Goal: Task Accomplishment & Management: Manage account settings

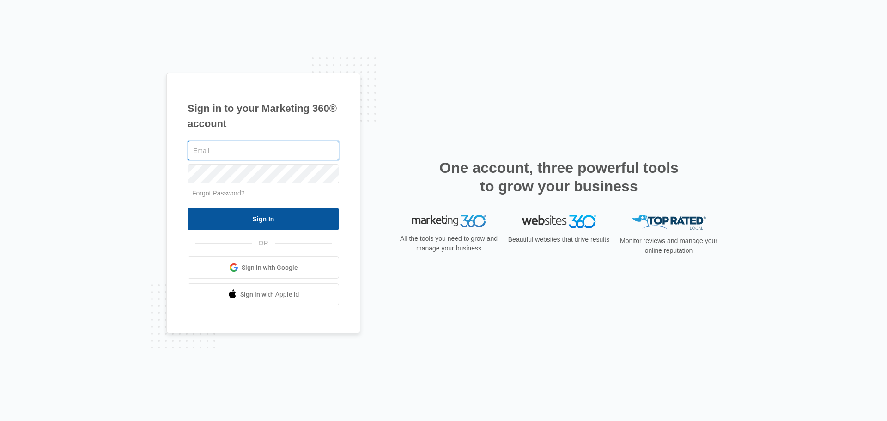
type input "[PERSON_NAME][EMAIL_ADDRESS][DOMAIN_NAME]"
drag, startPoint x: 225, startPoint y: 225, endPoint x: 232, endPoint y: 215, distance: 11.5
click at [225, 225] on input "Sign In" at bounding box center [264, 219] width 152 height 22
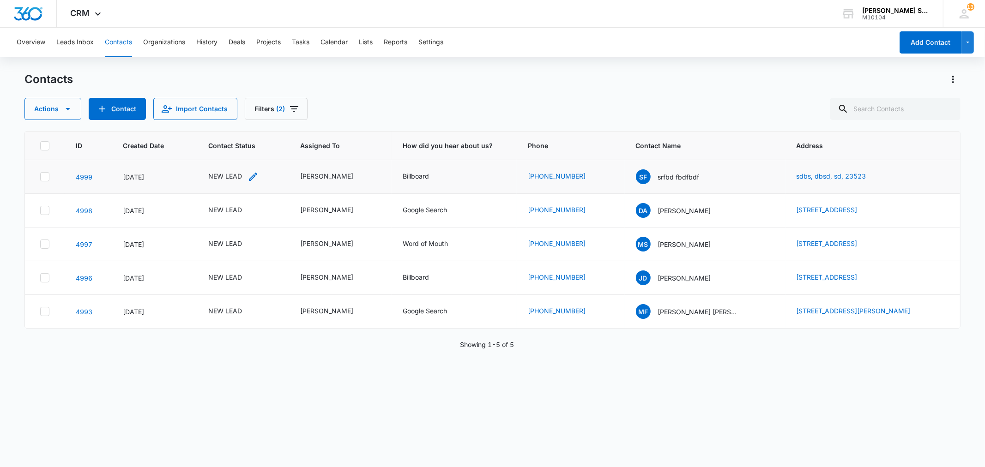
click at [213, 176] on div "NEW LEAD" at bounding box center [225, 176] width 34 height 10
click at [236, 118] on icon "Remove NEW LEAD" at bounding box center [235, 117] width 6 height 6
type input "un"
click at [206, 160] on p "Not Interested - Undesireable" at bounding box center [214, 164] width 27 height 39
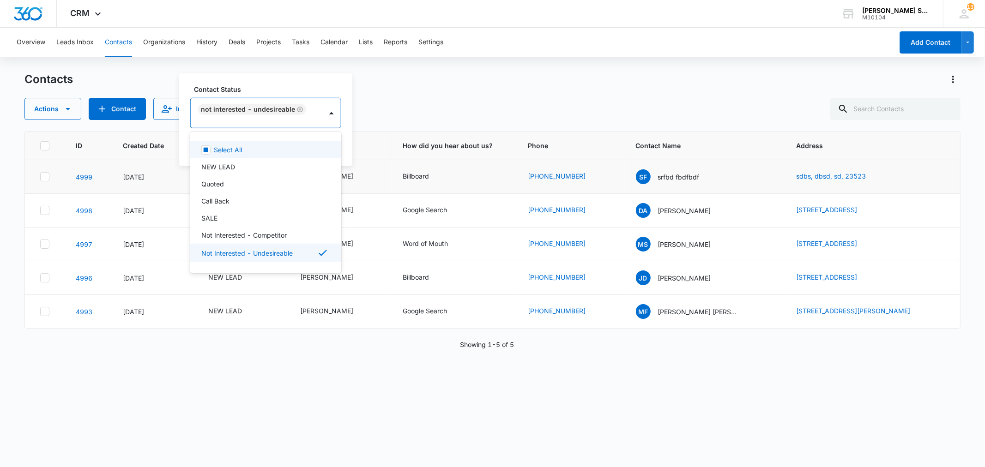
click at [343, 144] on div "Contact Status option Not Interested - Undesireable, selected. 15 results avail…" at bounding box center [265, 119] width 173 height 93
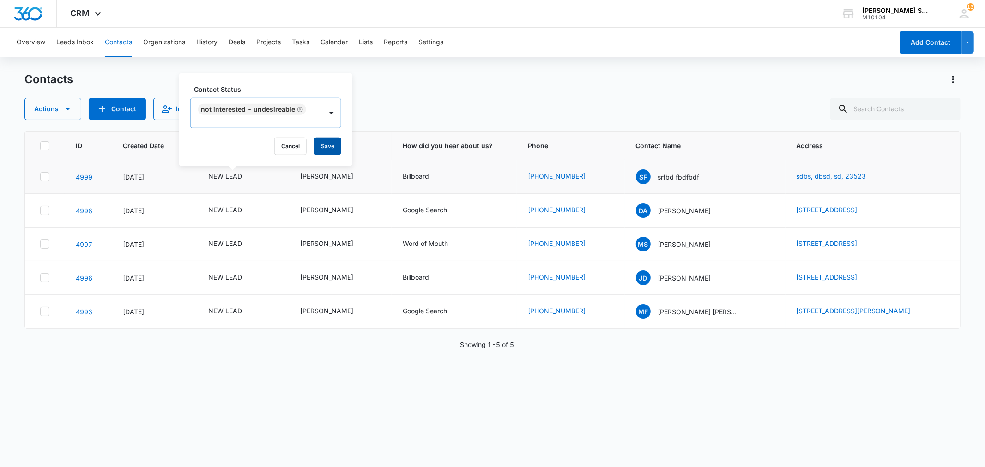
click at [332, 145] on button "Save" at bounding box center [327, 147] width 27 height 18
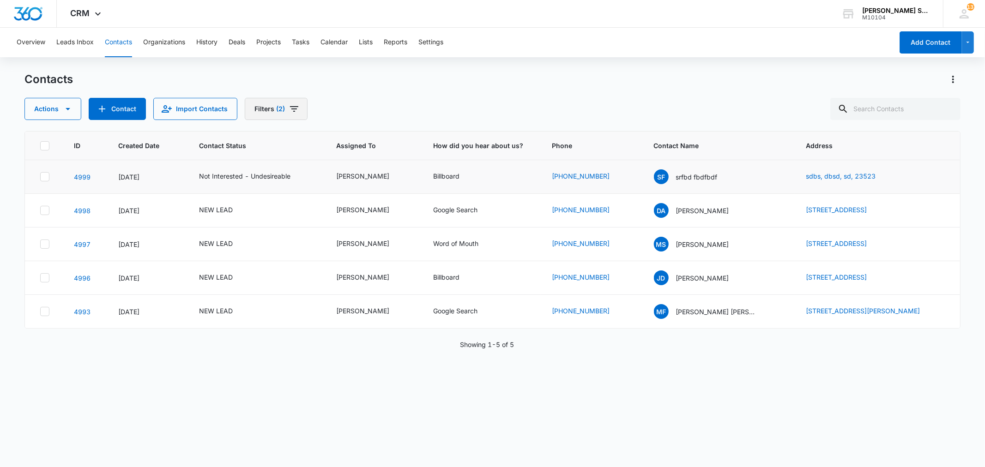
click at [289, 113] on icon "Filters" at bounding box center [294, 108] width 11 height 11
click at [291, 189] on icon "Clear" at bounding box center [291, 191] width 7 height 7
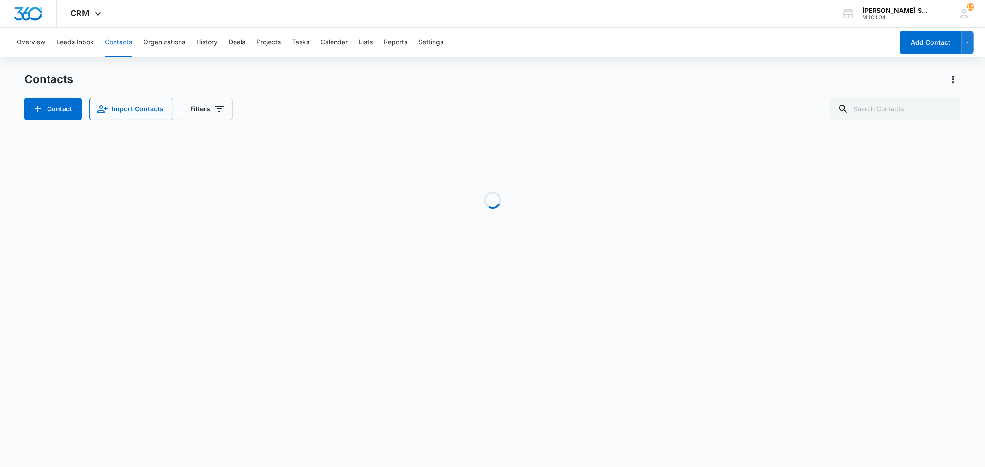
click at [283, 84] on div "Contacts" at bounding box center [492, 79] width 936 height 15
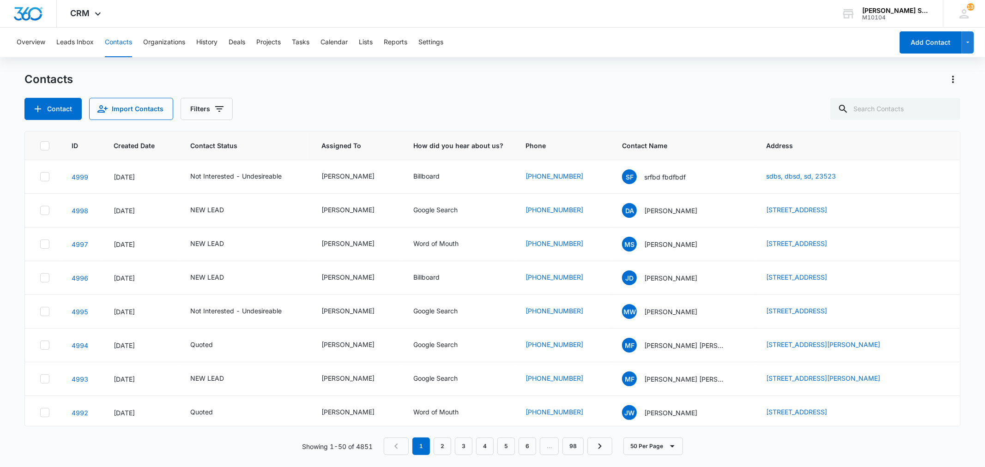
drag, startPoint x: 47, startPoint y: 379, endPoint x: 922, endPoint y: 121, distance: 912.3
click at [47, 379] on icon at bounding box center [45, 379] width 8 height 8
click at [40, 379] on input "checkbox" at bounding box center [40, 379] width 0 height 0
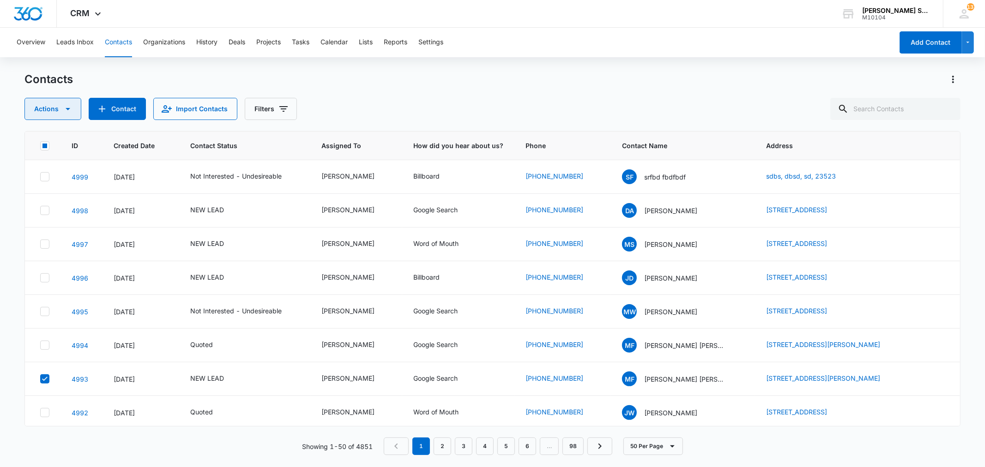
click at [67, 109] on icon "button" at bounding box center [68, 109] width 5 height 2
click at [54, 191] on div "Delete" at bounding box center [57, 194] width 42 height 6
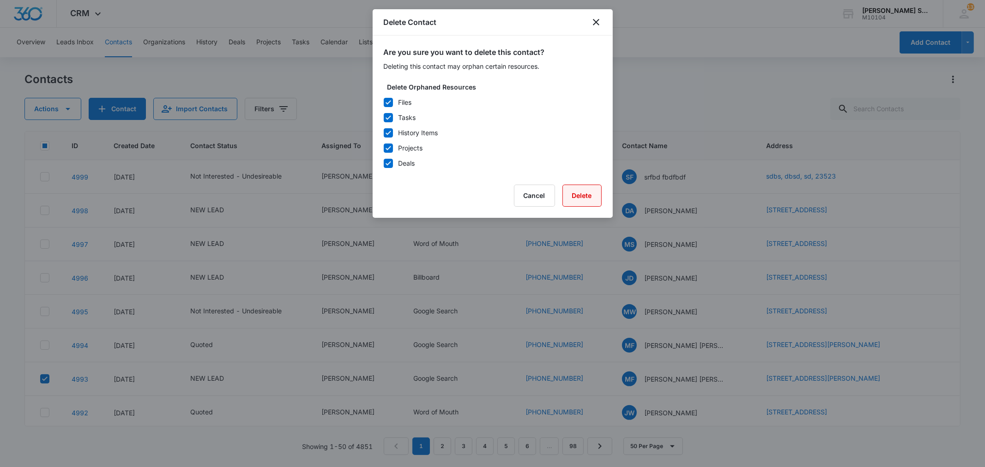
click at [585, 197] on button "Delete" at bounding box center [582, 196] width 39 height 22
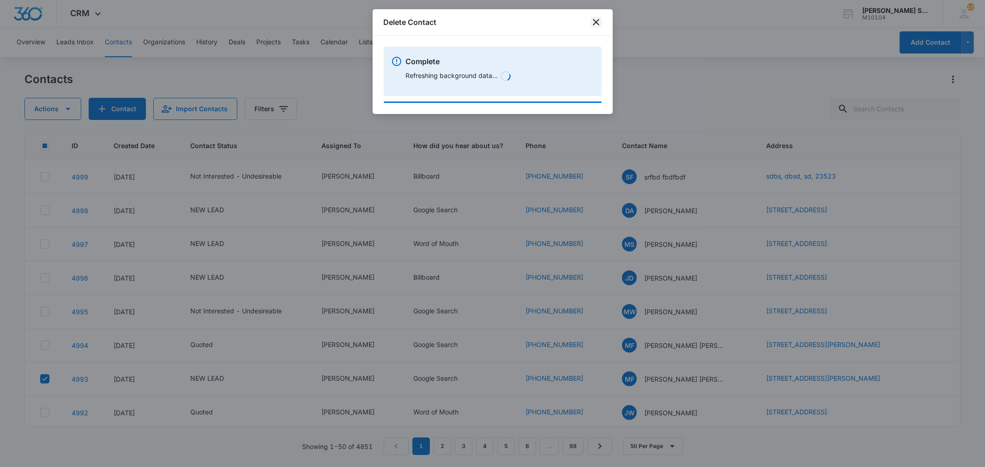
click at [597, 21] on icon "close" at bounding box center [596, 22] width 6 height 6
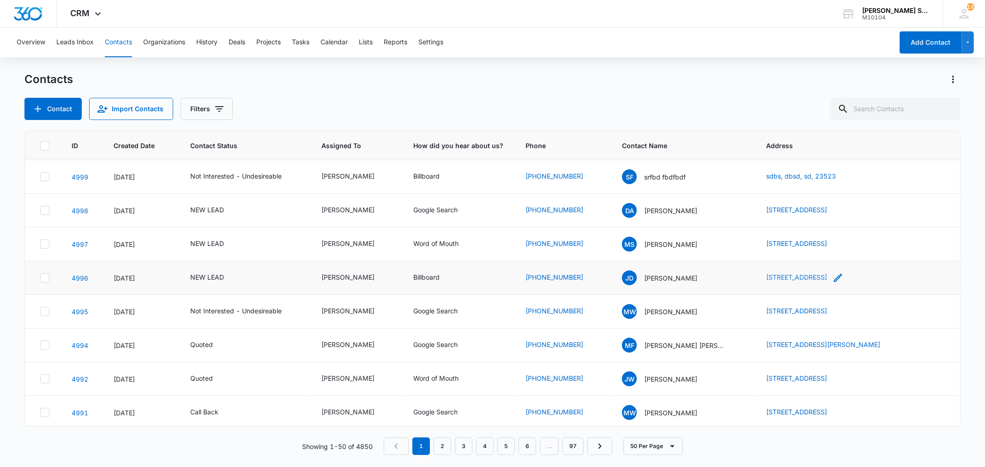
drag, startPoint x: 746, startPoint y: 274, endPoint x: 860, endPoint y: 274, distance: 114.6
click at [860, 274] on tr "4996 [DATE] NEW LEAD [PERSON_NAME] Billboard [PHONE_NUMBER] [PERSON_NAME] [STRE…" at bounding box center [492, 278] width 935 height 34
copy tr "[STREET_ADDRESS]"
click at [665, 280] on p "[PERSON_NAME]" at bounding box center [670, 278] width 53 height 10
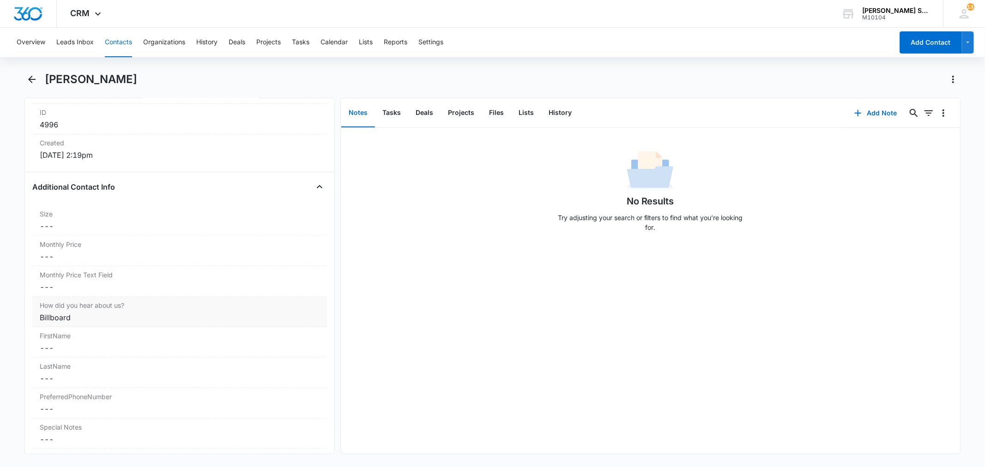
scroll to position [616, 0]
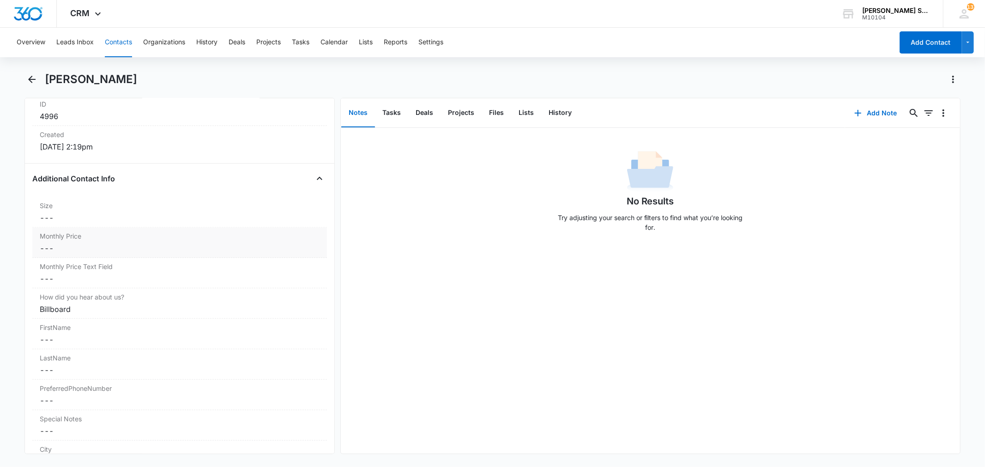
click at [79, 246] on dd "Cancel Save Changes ---" at bounding box center [179, 248] width 279 height 11
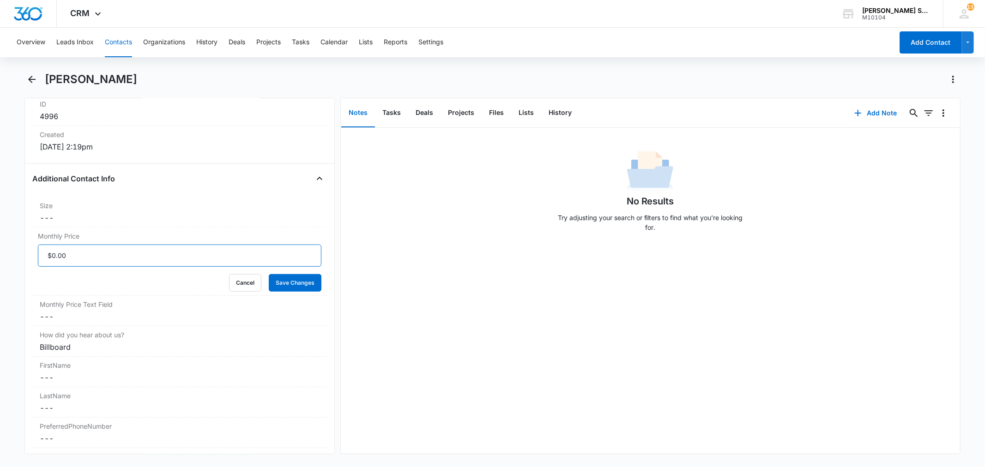
click at [80, 255] on input "Monthly Price" at bounding box center [179, 256] width 283 height 22
type input "$36.00"
click at [269, 274] on button "Save Changes" at bounding box center [295, 283] width 53 height 18
click at [75, 223] on dd "Cancel Save Changes ---" at bounding box center [179, 217] width 279 height 11
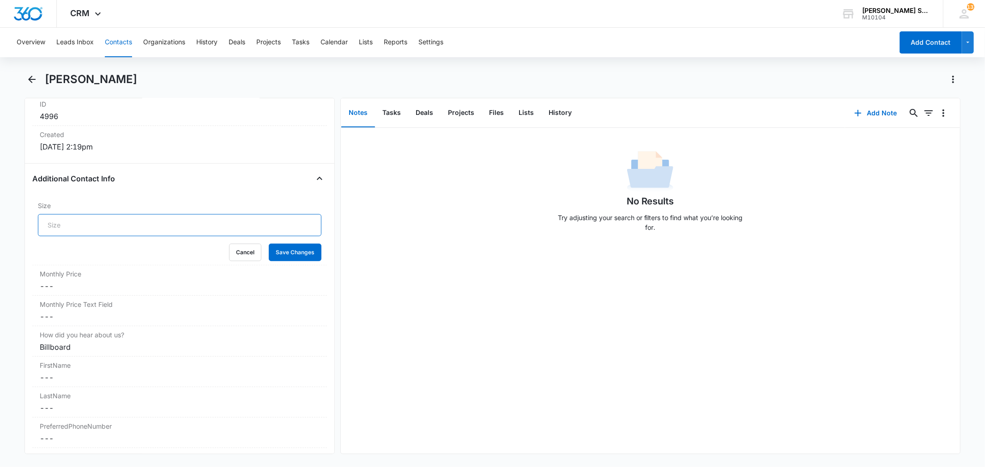
click at [73, 225] on input "Size" at bounding box center [179, 225] width 283 height 22
type input "4"
click at [269, 244] on button "Save Changes" at bounding box center [295, 253] width 53 height 18
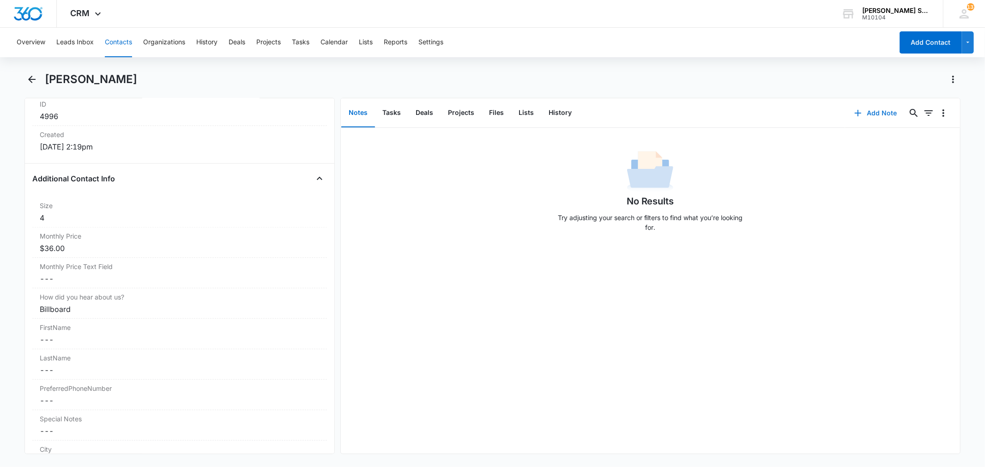
click at [869, 118] on button "Add Note" at bounding box center [875, 113] width 61 height 22
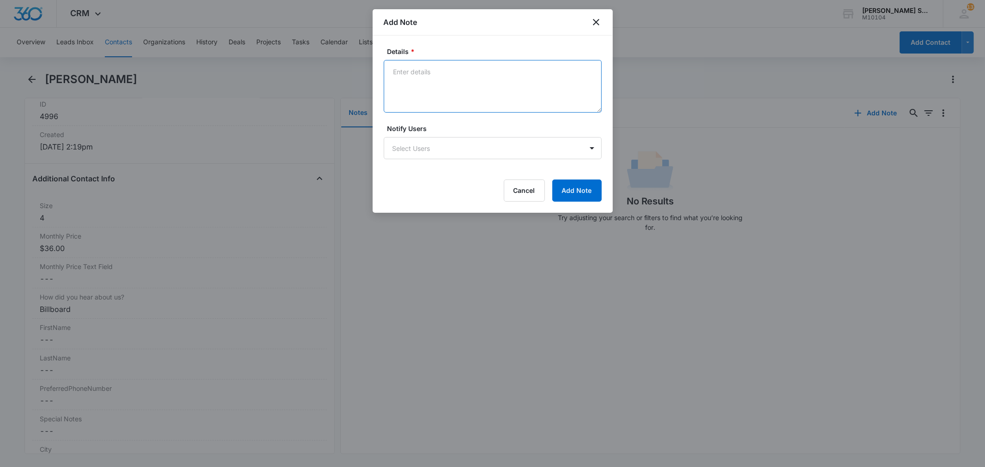
click at [446, 102] on textarea "Details *" at bounding box center [493, 86] width 218 height 53
type textarea "vb2 72"
click at [562, 182] on button "Add Note" at bounding box center [576, 191] width 49 height 22
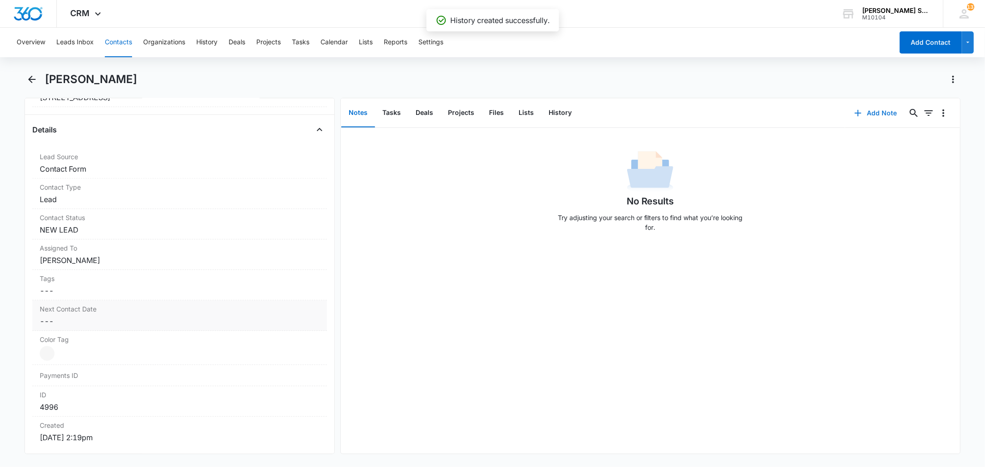
scroll to position [308, 0]
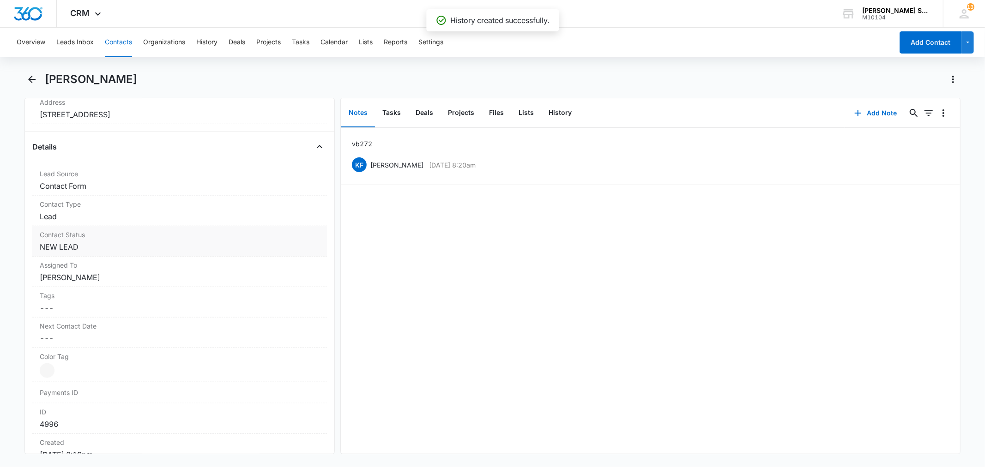
click at [73, 253] on div "Contact Status Cancel Save Changes NEW LEAD" at bounding box center [179, 241] width 294 height 30
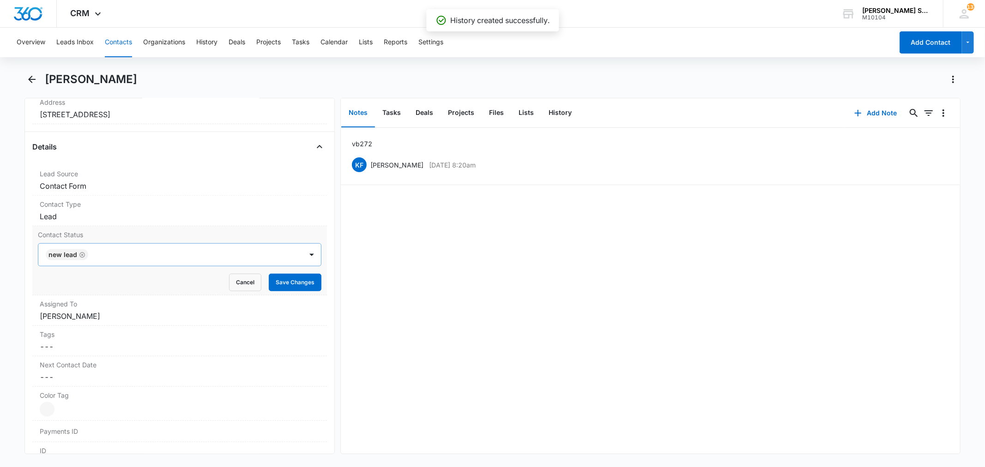
click at [81, 255] on icon "Remove NEW LEAD" at bounding box center [82, 255] width 6 height 6
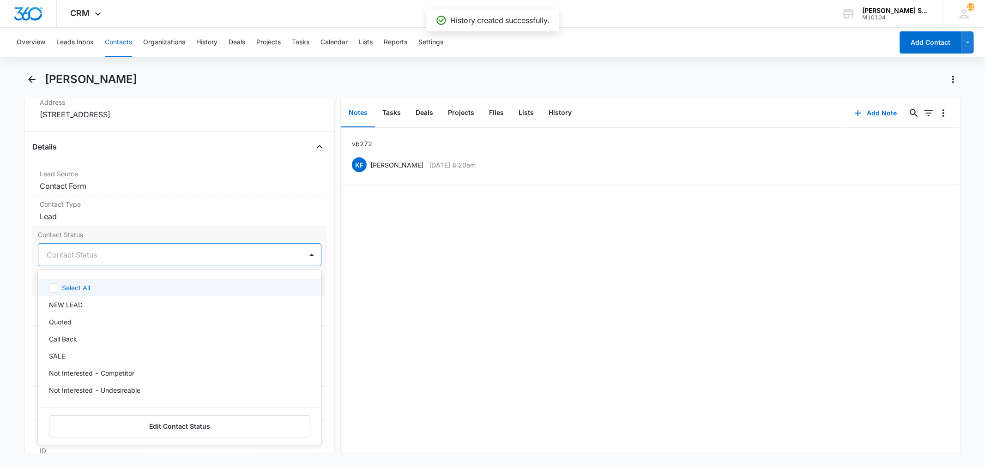
click at [81, 255] on div at bounding box center [168, 255] width 243 height 13
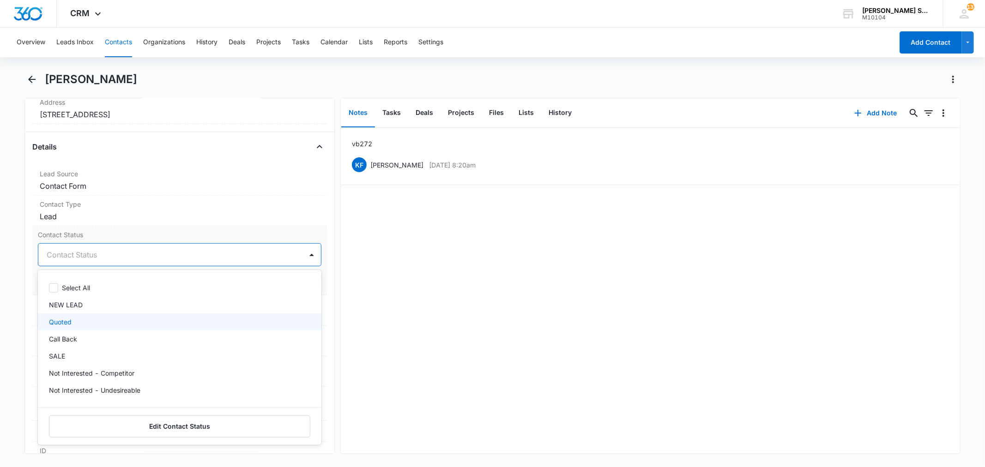
click at [66, 321] on p "Quoted" at bounding box center [60, 322] width 23 height 10
click at [118, 239] on label "Contact Status" at bounding box center [179, 235] width 283 height 10
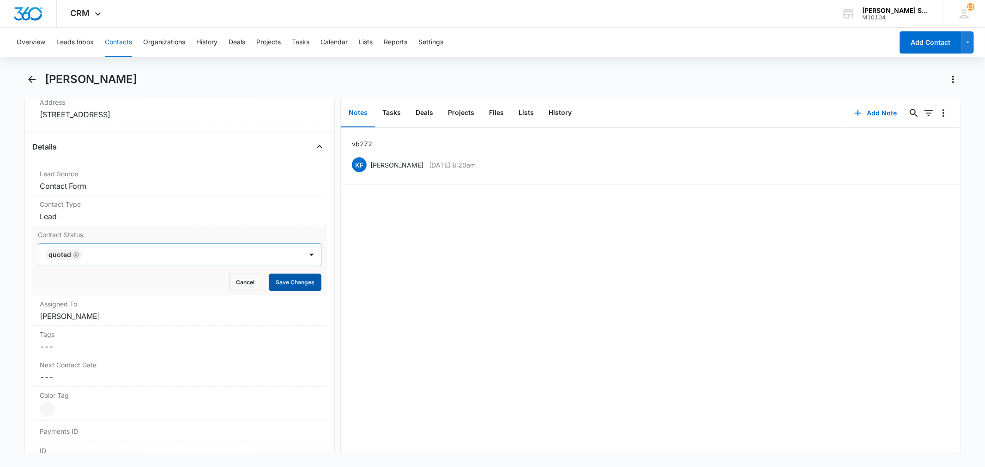
click at [269, 280] on button "Save Changes" at bounding box center [295, 283] width 53 height 18
click at [109, 316] on dd "Cancel Save Changes [PERSON_NAME]" at bounding box center [179, 316] width 279 height 11
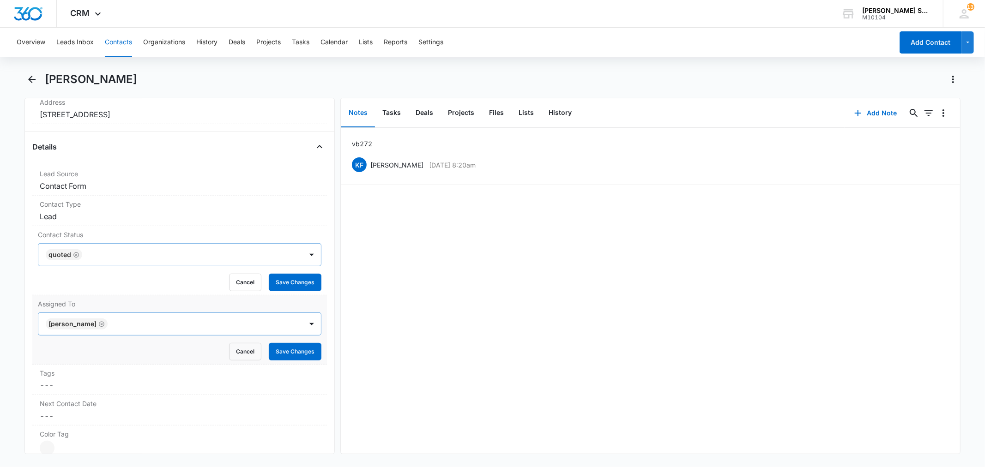
click at [105, 327] on icon "Remove Kenneth Florman" at bounding box center [101, 324] width 6 height 7
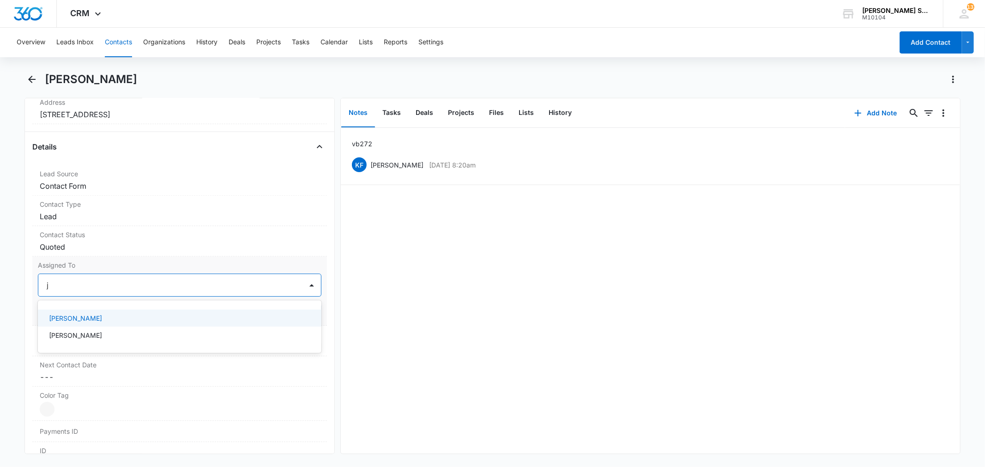
type input "ji"
click at [91, 324] on div "[PERSON_NAME]" at bounding box center [179, 318] width 283 height 17
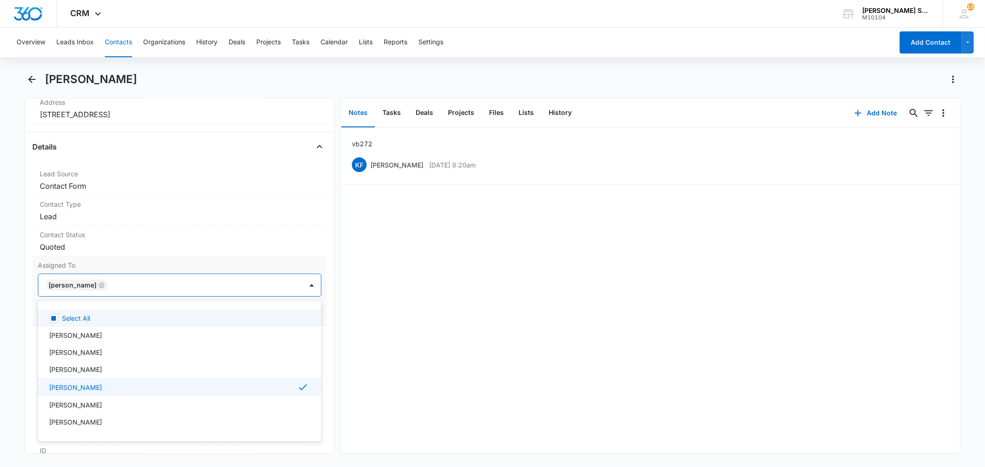
click at [156, 268] on label "Assigned To" at bounding box center [179, 266] width 283 height 10
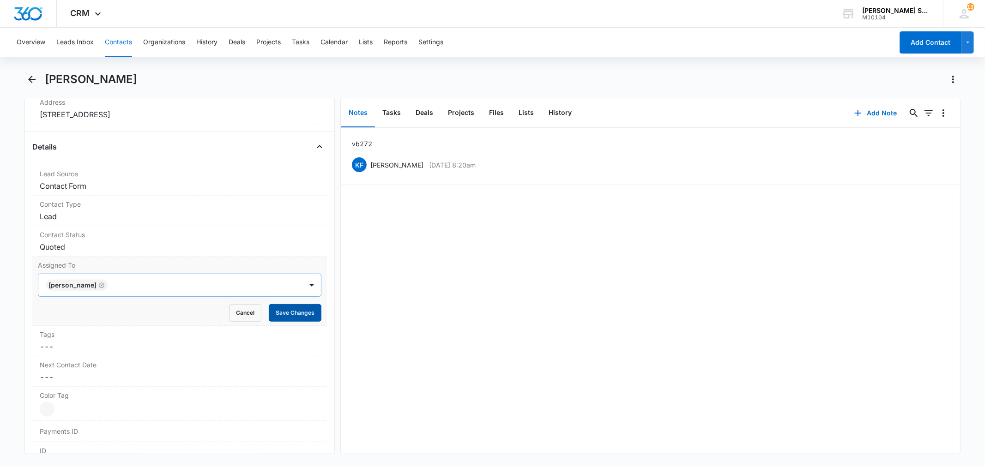
click at [269, 311] on button "Save Changes" at bounding box center [295, 313] width 53 height 18
click at [118, 44] on button "Contacts" at bounding box center [118, 43] width 27 height 30
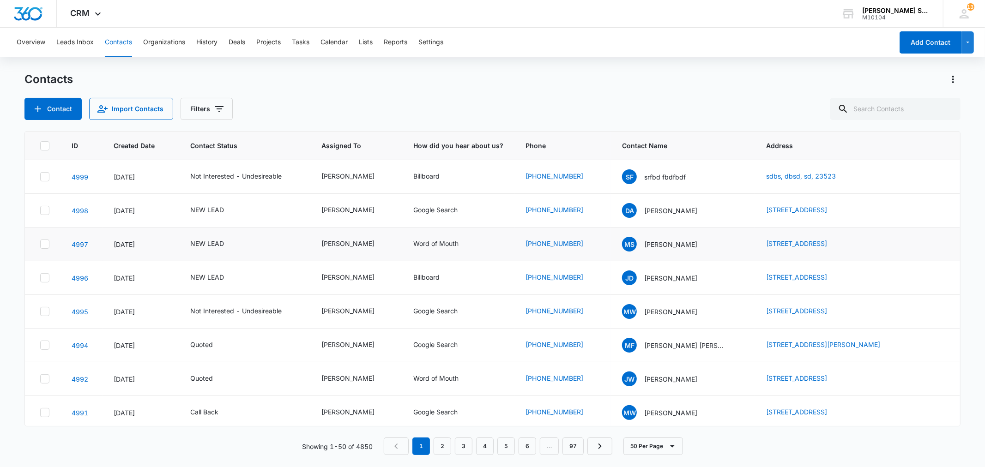
click at [875, 243] on td "[STREET_ADDRESS]" at bounding box center [857, 245] width 205 height 34
copy link "[STREET_ADDRESS]"
click at [644, 245] on p "[PERSON_NAME]" at bounding box center [670, 245] width 53 height 10
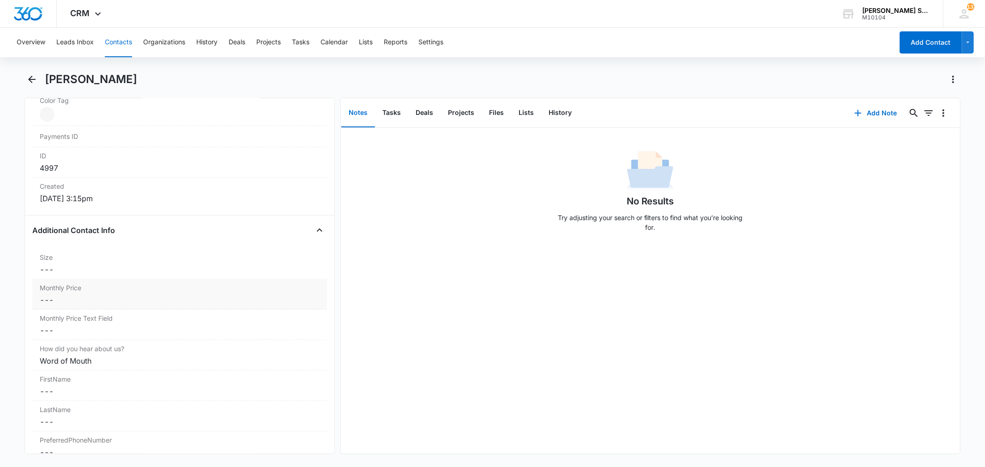
scroll to position [564, 0]
click at [93, 303] on dd "Cancel Save Changes ---" at bounding box center [179, 299] width 279 height 11
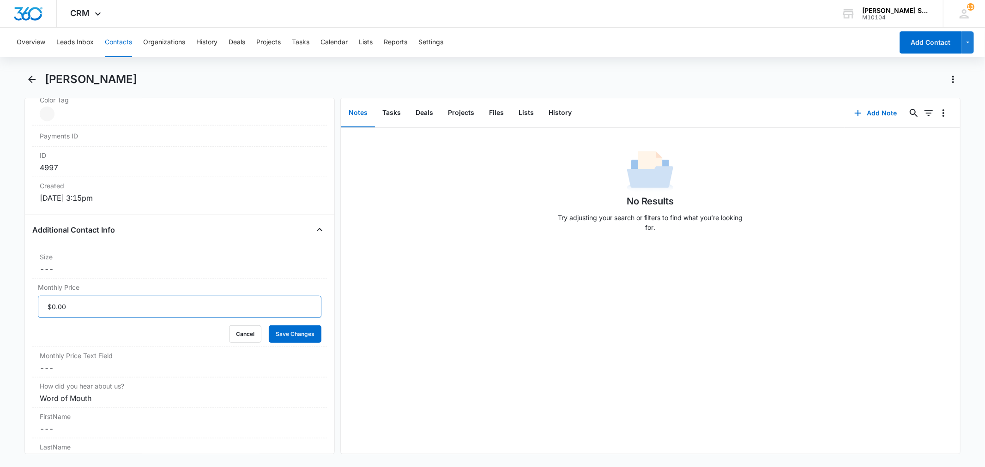
click at [88, 307] on input "Monthly Price" at bounding box center [179, 307] width 283 height 22
type input "$54.00"
click at [269, 326] on button "Save Changes" at bounding box center [295, 335] width 53 height 18
click at [79, 272] on dd "Cancel Save Changes ---" at bounding box center [179, 269] width 279 height 11
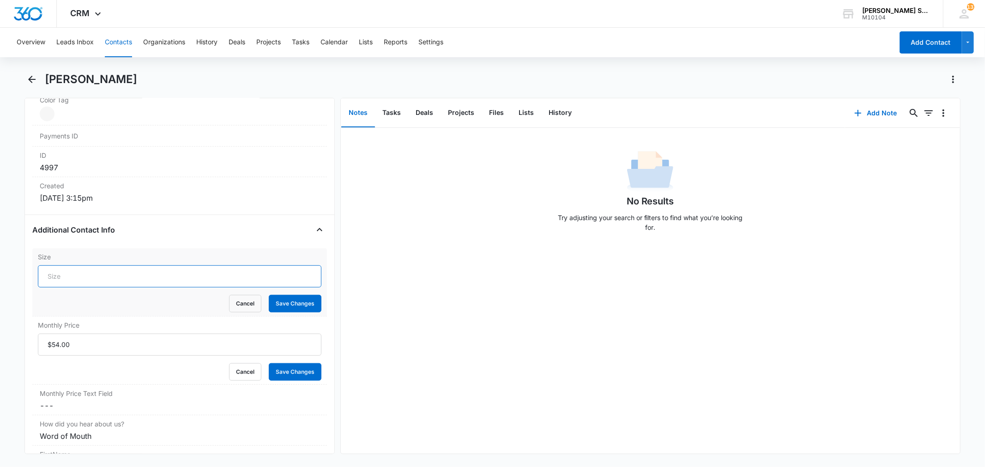
click at [76, 273] on input "Size" at bounding box center [179, 277] width 283 height 22
type input "6"
click at [269, 295] on button "Save Changes" at bounding box center [295, 304] width 53 height 18
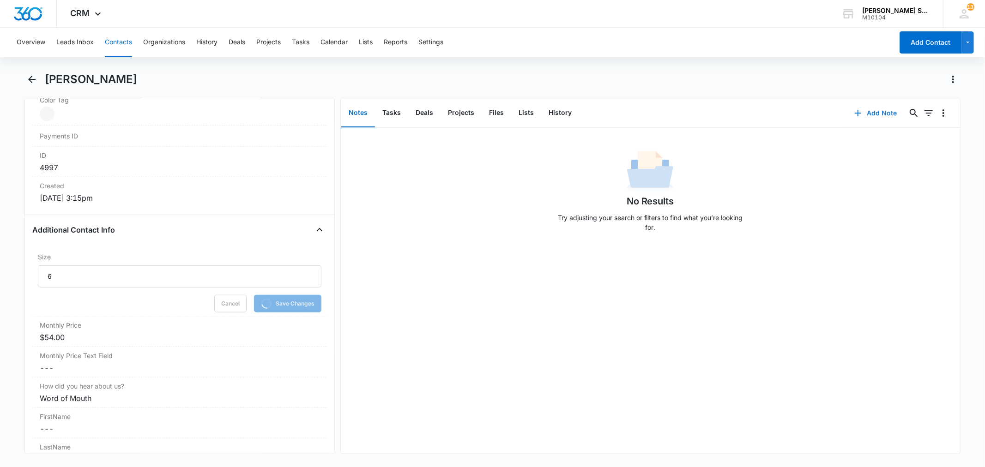
click at [861, 114] on button "Add Note" at bounding box center [875, 113] width 61 height 22
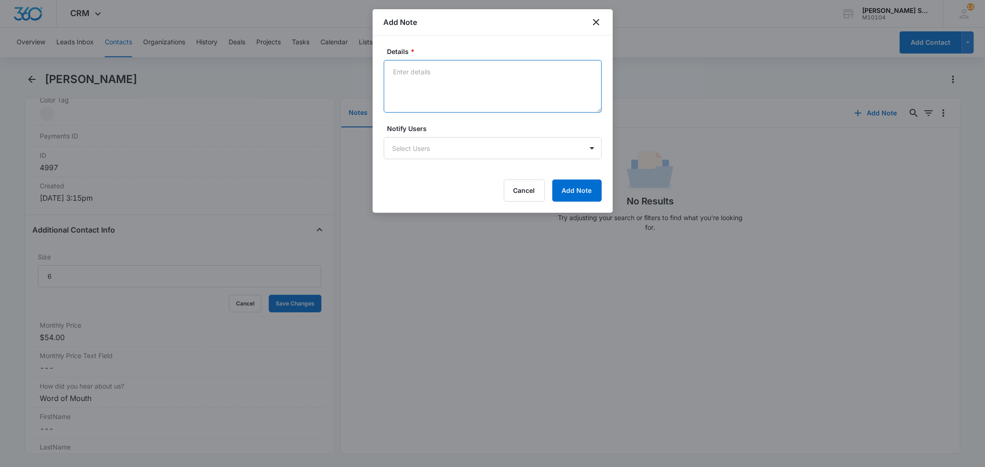
click at [444, 92] on textarea "Details *" at bounding box center [493, 86] width 218 height 53
type textarea "vb3 72"
click at [580, 188] on button "Add Note" at bounding box center [576, 191] width 49 height 22
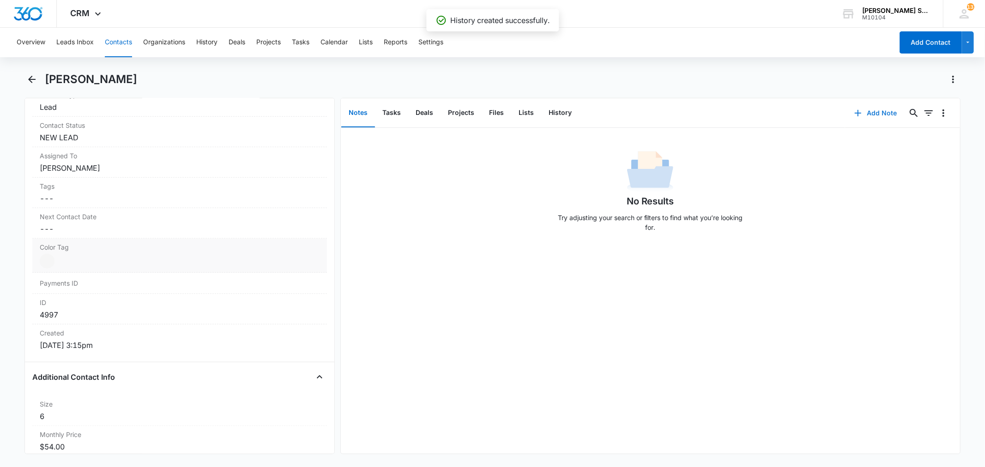
scroll to position [410, 0]
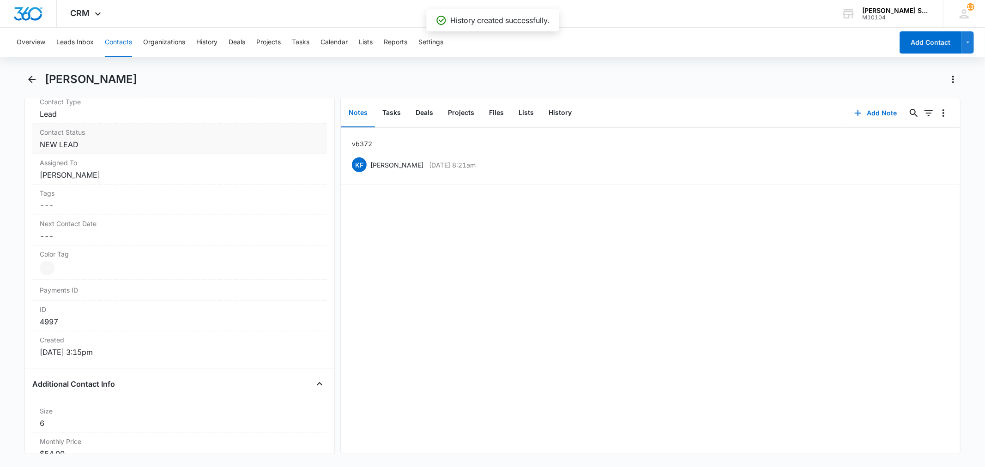
click at [85, 147] on dd "Cancel Save Changes NEW LEAD" at bounding box center [179, 144] width 279 height 11
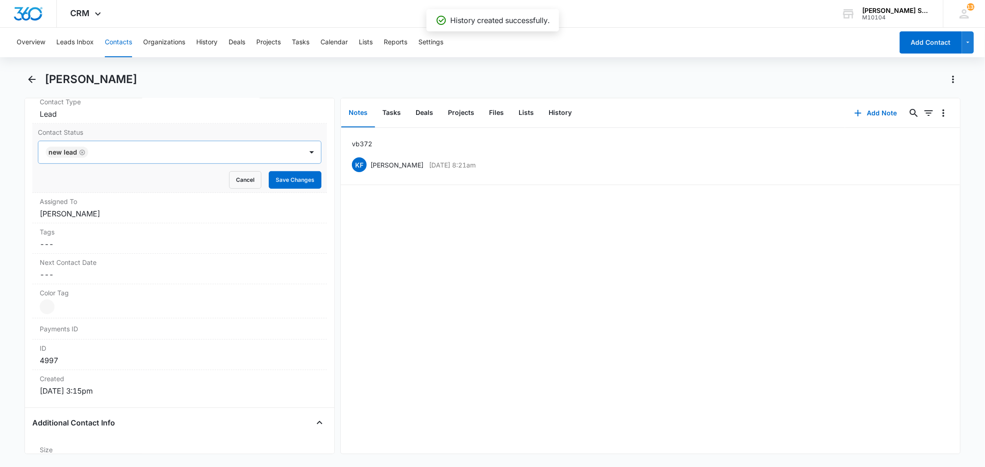
click at [82, 153] on icon "Remove NEW LEAD" at bounding box center [82, 152] width 6 height 7
click at [82, 153] on div at bounding box center [168, 152] width 243 height 13
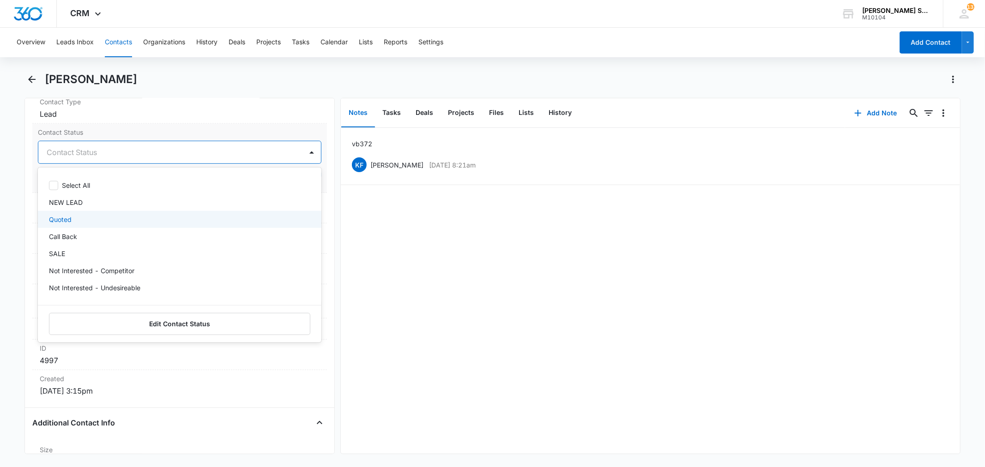
click at [70, 218] on p "Quoted" at bounding box center [60, 220] width 23 height 10
click at [153, 137] on label "Contact Status" at bounding box center [179, 132] width 283 height 10
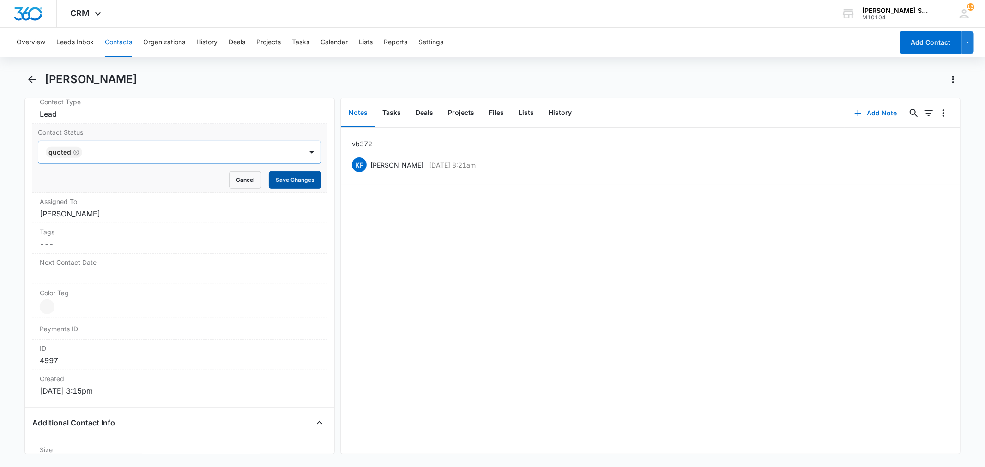
click at [289, 178] on button "Save Changes" at bounding box center [295, 180] width 53 height 18
click at [99, 214] on dd "Cancel Save Changes [PERSON_NAME]" at bounding box center [179, 213] width 279 height 11
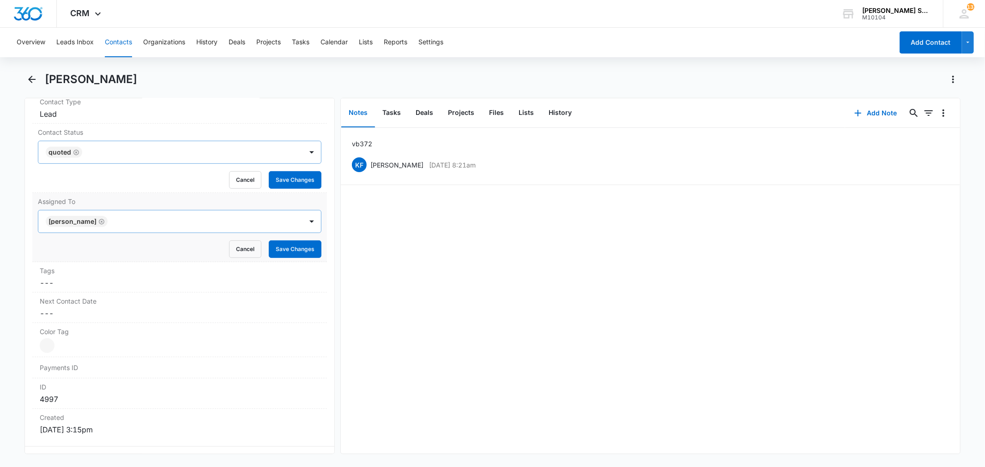
click at [107, 223] on form "[PERSON_NAME] Cancel Save Changes" at bounding box center [179, 234] width 283 height 48
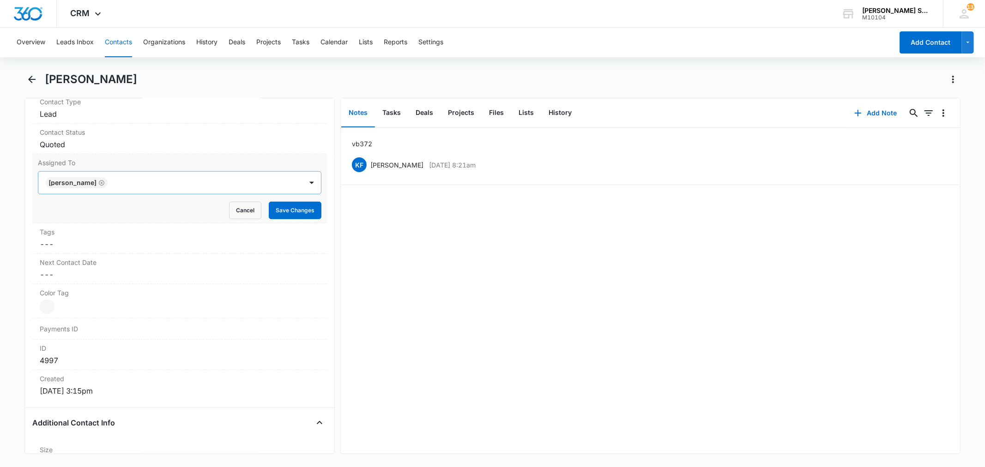
click at [105, 183] on icon "Remove Kenneth Florman" at bounding box center [101, 183] width 6 height 7
click at [74, 185] on div at bounding box center [168, 182] width 243 height 13
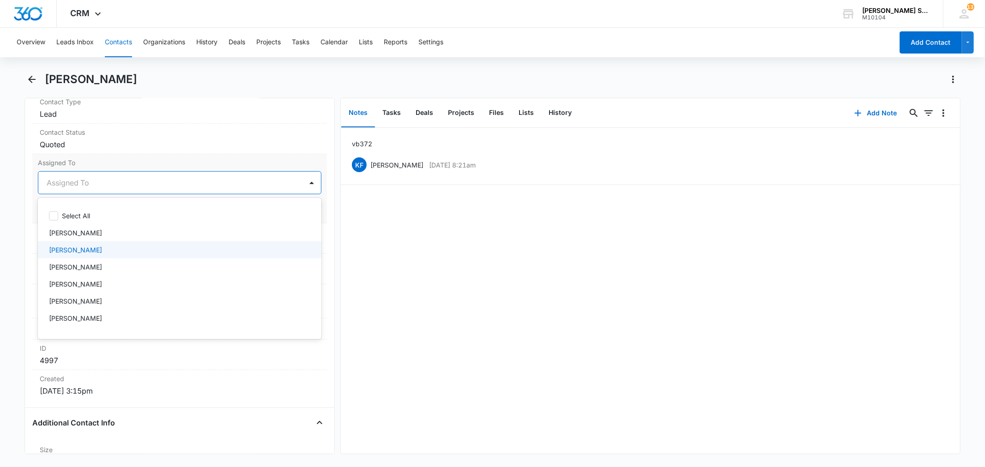
click at [78, 245] on p "[PERSON_NAME]" at bounding box center [75, 250] width 53 height 10
click at [182, 165] on label "Assigned To" at bounding box center [179, 163] width 283 height 10
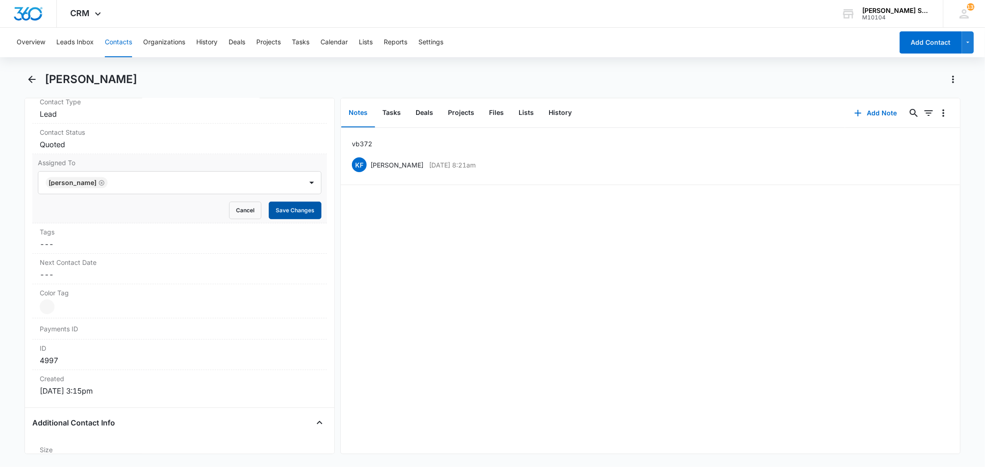
click at [269, 209] on button "Save Changes" at bounding box center [295, 211] width 53 height 18
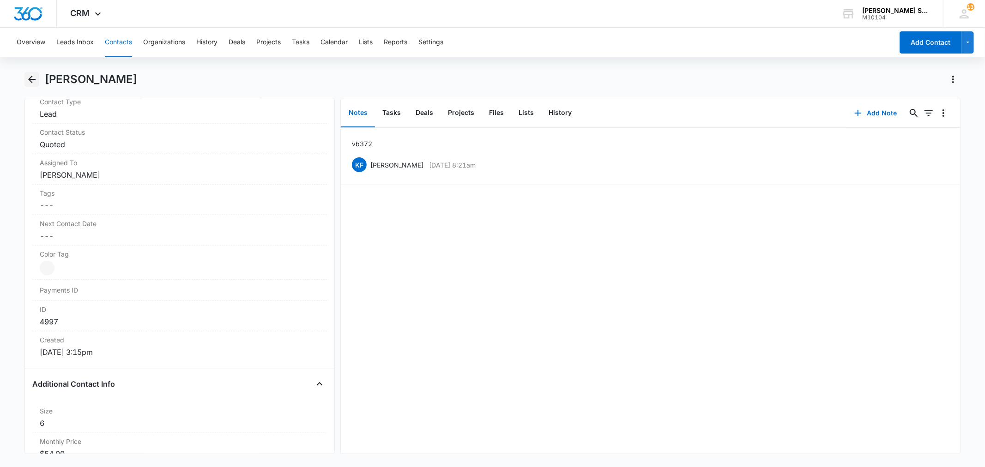
click at [35, 78] on icon "Back" at bounding box center [31, 79] width 11 height 11
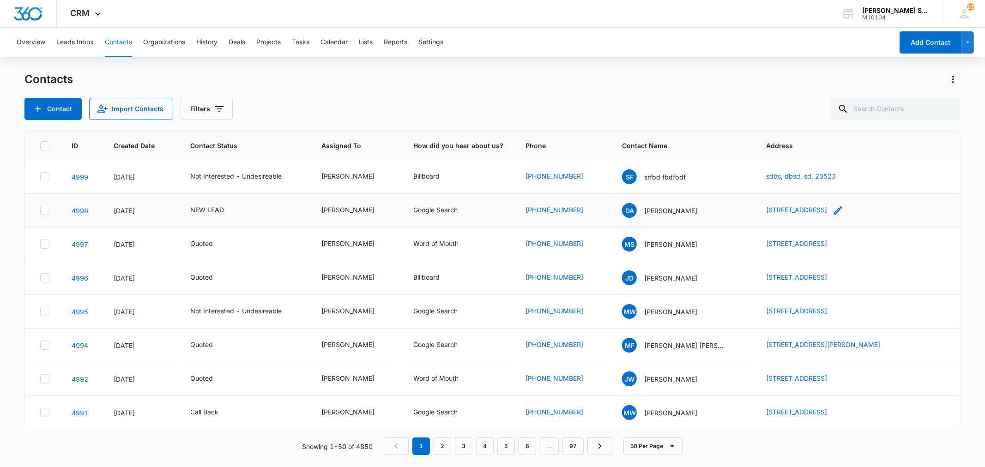
drag, startPoint x: 747, startPoint y: 206, endPoint x: 874, endPoint y: 214, distance: 127.3
click at [874, 214] on td "[STREET_ADDRESS]" at bounding box center [857, 211] width 205 height 34
copy link "[STREET_ADDRESS]"
click at [662, 211] on p "[PERSON_NAME]" at bounding box center [670, 211] width 53 height 10
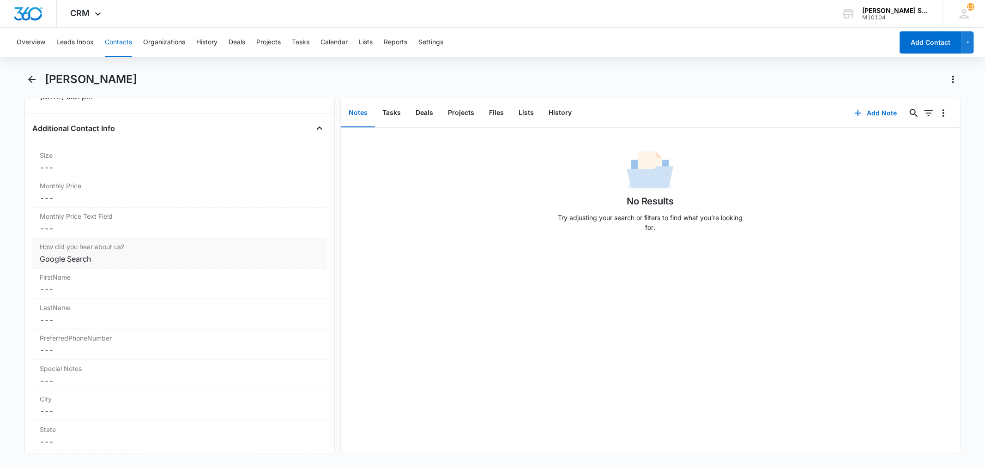
scroll to position [667, 0]
click at [79, 197] on dd "Cancel Save Changes ---" at bounding box center [179, 197] width 279 height 11
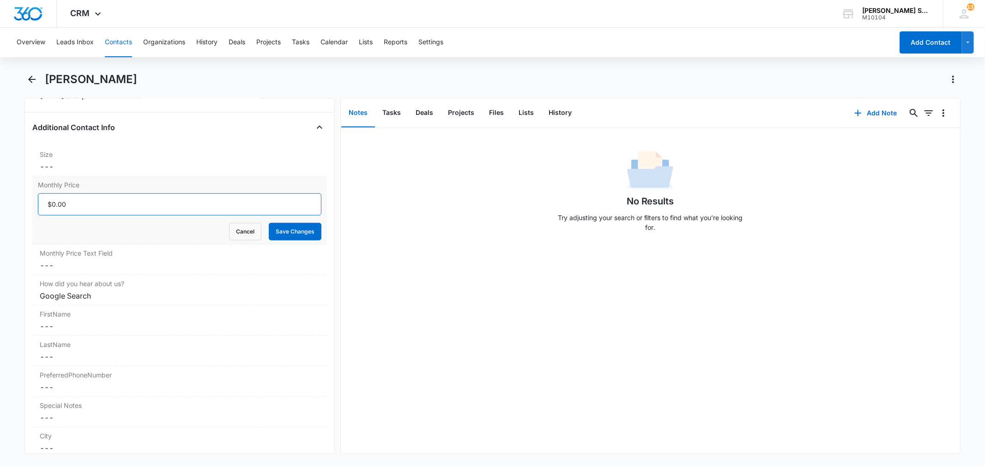
click at [79, 201] on input "Monthly Price" at bounding box center [179, 205] width 283 height 22
type input "$36.00"
click at [269, 223] on button "Save Changes" at bounding box center [295, 232] width 53 height 18
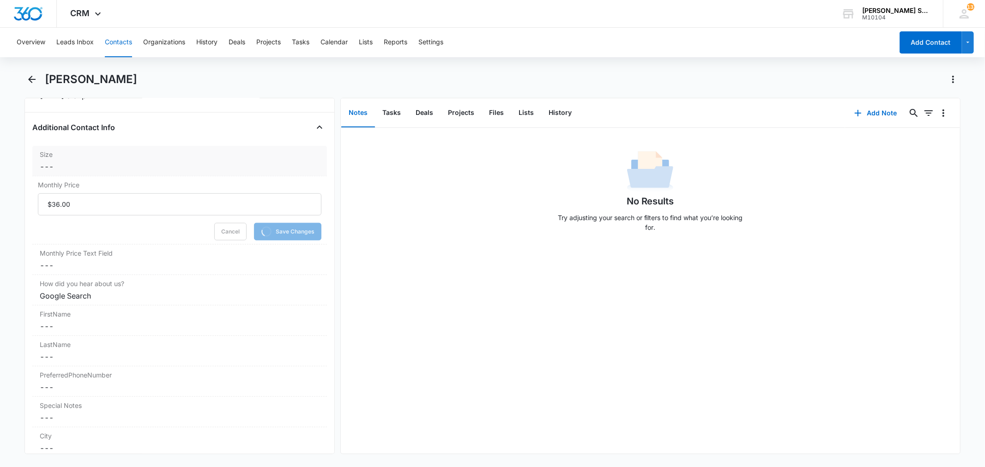
click at [82, 167] on dd "Cancel Save Changes ---" at bounding box center [179, 166] width 279 height 11
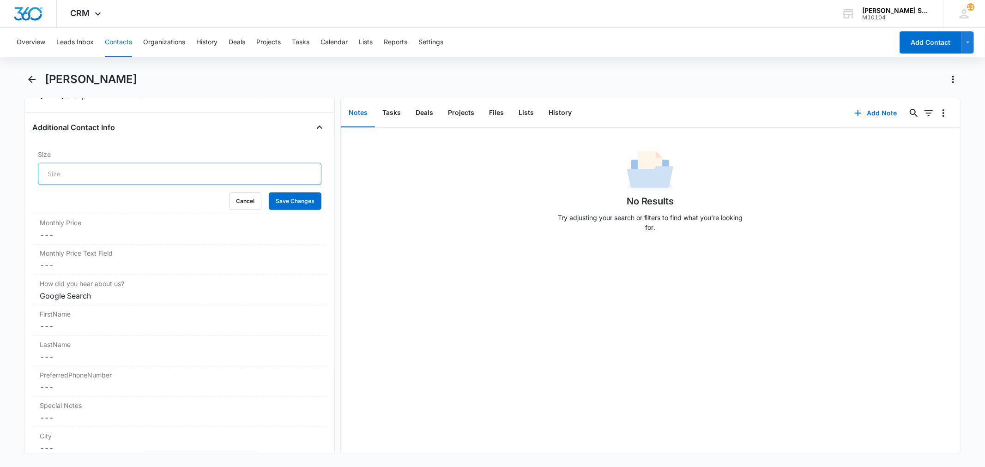
click at [79, 172] on input "Size" at bounding box center [179, 174] width 283 height 22
type input "2"
click at [269, 193] on button "Save Changes" at bounding box center [295, 202] width 53 height 18
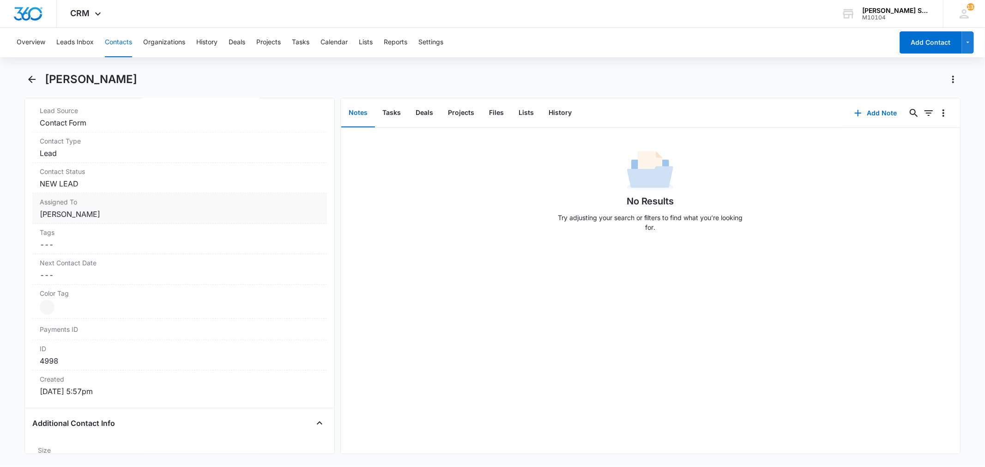
scroll to position [359, 0]
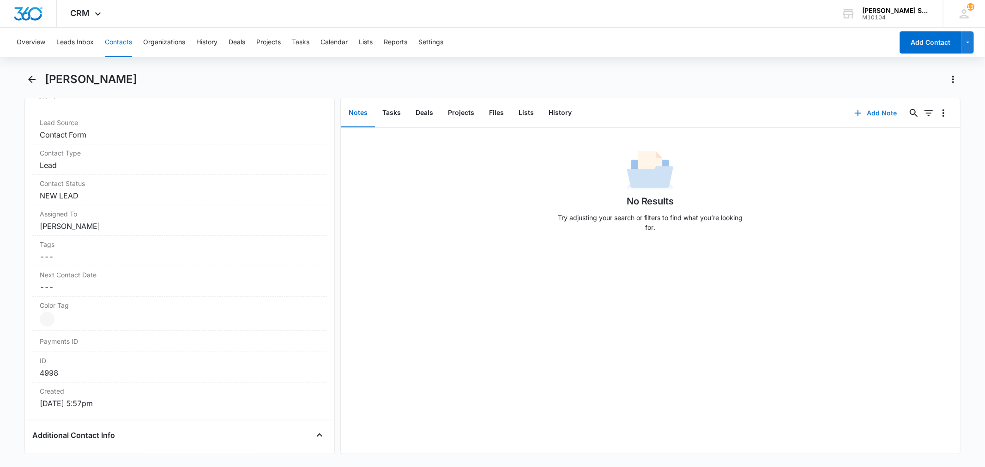
click at [862, 115] on button "Add Note" at bounding box center [875, 113] width 61 height 22
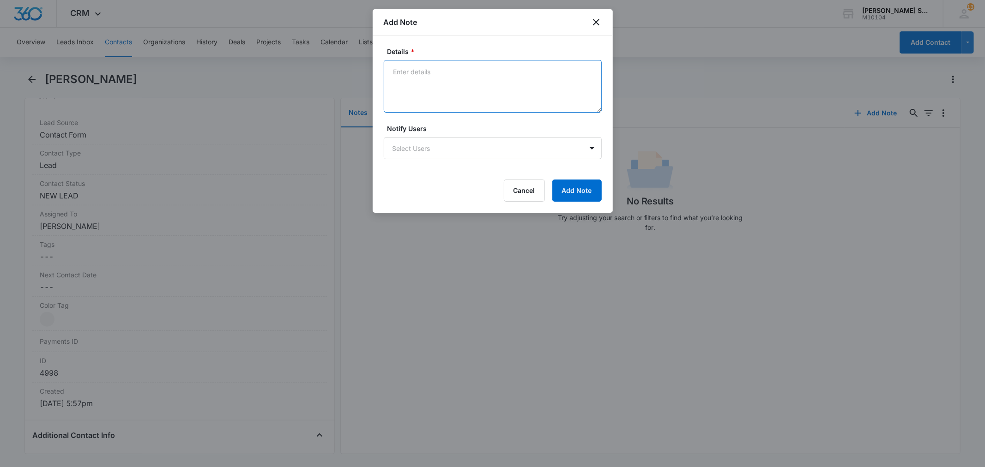
click at [430, 80] on textarea "Details *" at bounding box center [493, 86] width 218 height 53
type textarea "vb2 72"
click at [562, 186] on button "Add Note" at bounding box center [576, 191] width 49 height 22
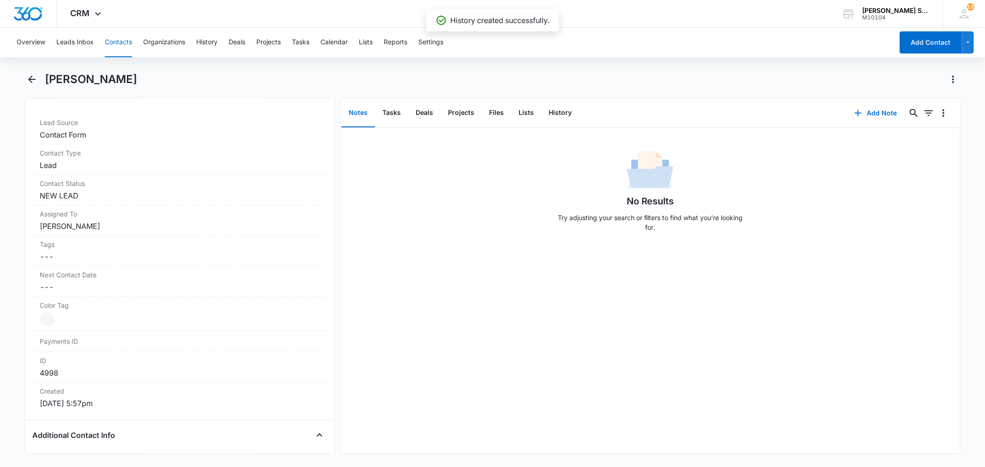
click at [77, 195] on dd "Cancel Save Changes NEW LEAD" at bounding box center [179, 195] width 279 height 11
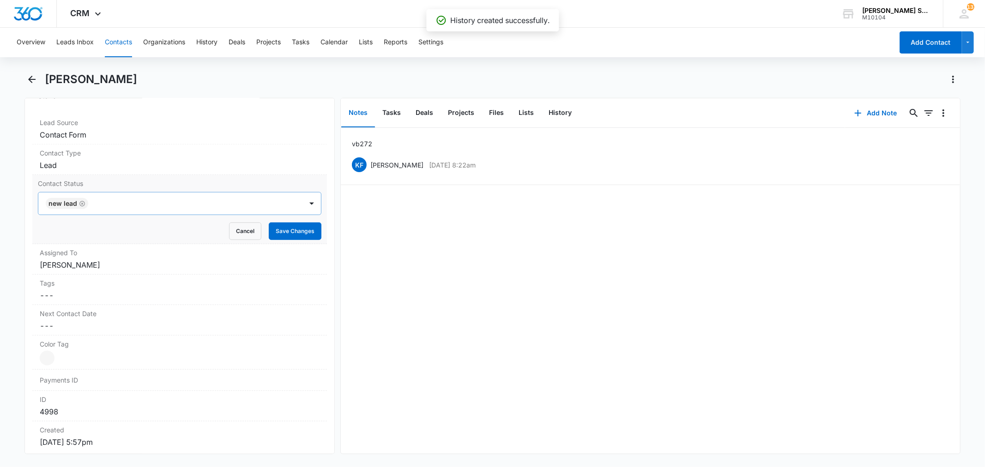
click at [80, 206] on icon "Remove NEW LEAD" at bounding box center [82, 204] width 6 height 6
click at [80, 206] on div at bounding box center [168, 203] width 243 height 13
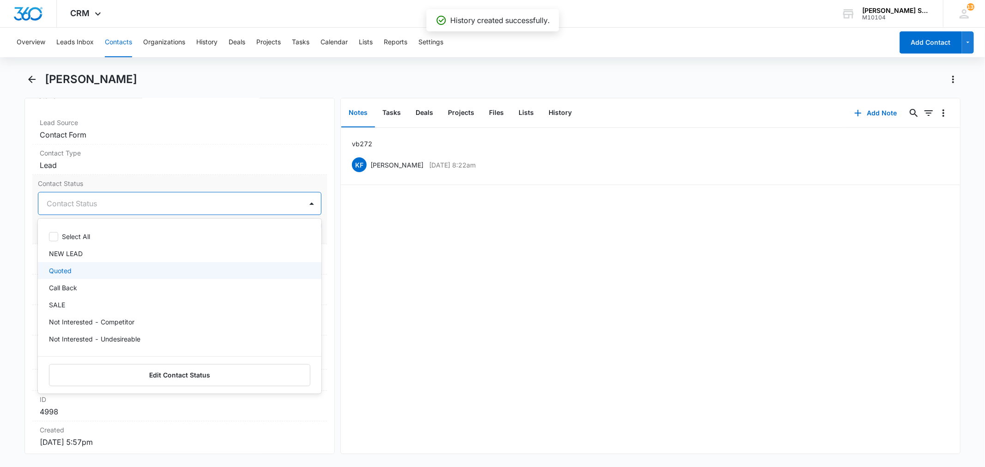
click at [73, 270] on div "Quoted" at bounding box center [178, 271] width 259 height 10
click at [121, 188] on label "Contact Status" at bounding box center [179, 184] width 283 height 10
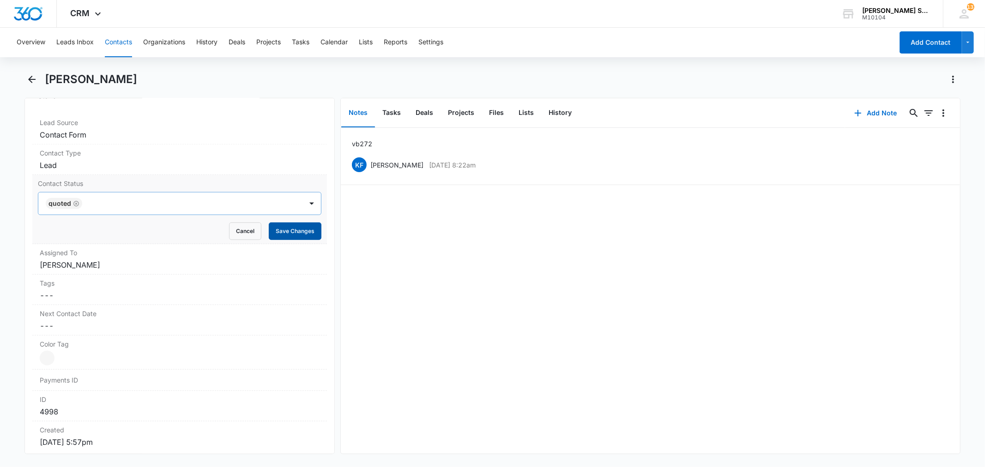
click at [269, 228] on button "Save Changes" at bounding box center [295, 232] width 53 height 18
click at [112, 260] on dd "Cancel Save Changes [PERSON_NAME]" at bounding box center [179, 265] width 279 height 11
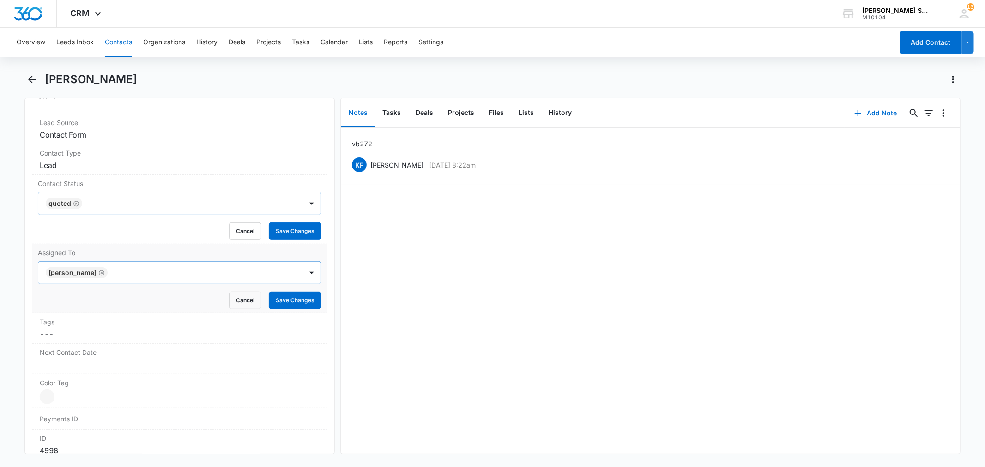
click at [105, 273] on icon "Remove Kenneth Florman" at bounding box center [101, 273] width 6 height 7
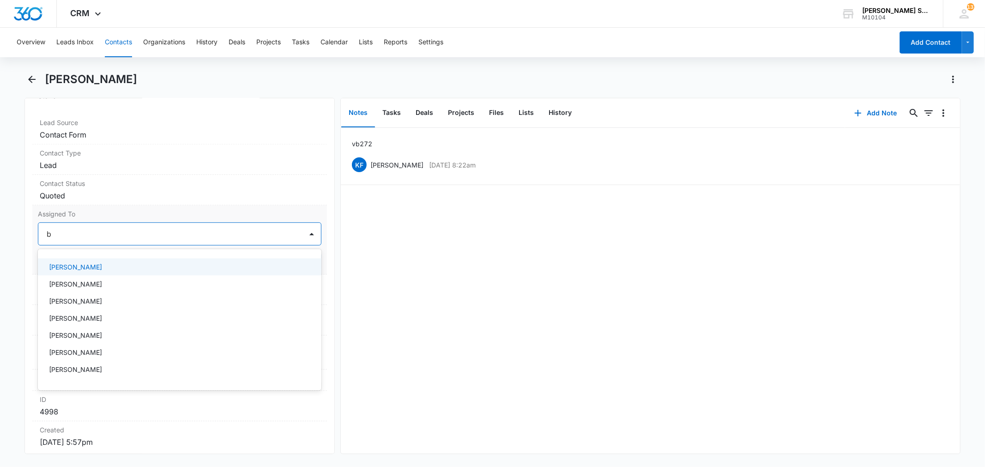
type input "br"
click at [94, 274] on div "[PERSON_NAME]" at bounding box center [179, 267] width 283 height 17
drag, startPoint x: 140, startPoint y: 214, endPoint x: 215, endPoint y: 231, distance: 77.2
click at [140, 213] on label "Assigned To" at bounding box center [179, 214] width 283 height 10
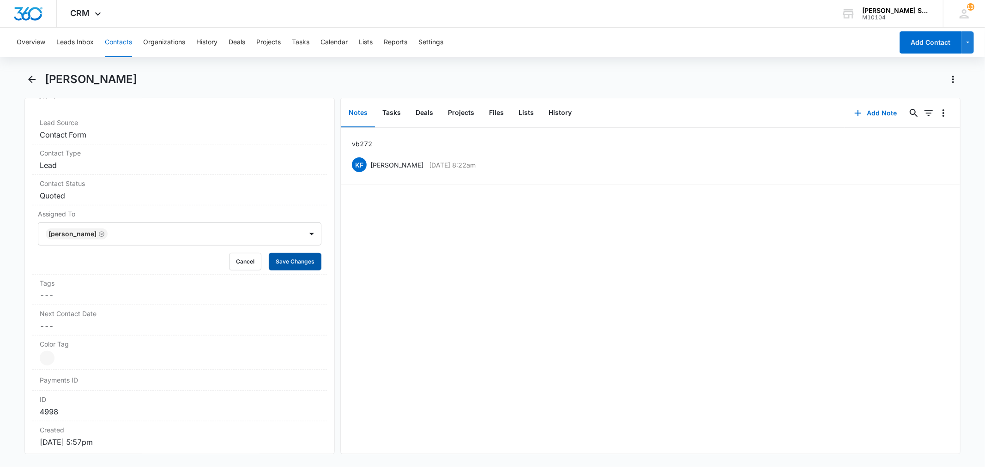
click at [271, 258] on button "Save Changes" at bounding box center [295, 262] width 53 height 18
click at [30, 80] on icon "Back" at bounding box center [31, 79] width 7 height 7
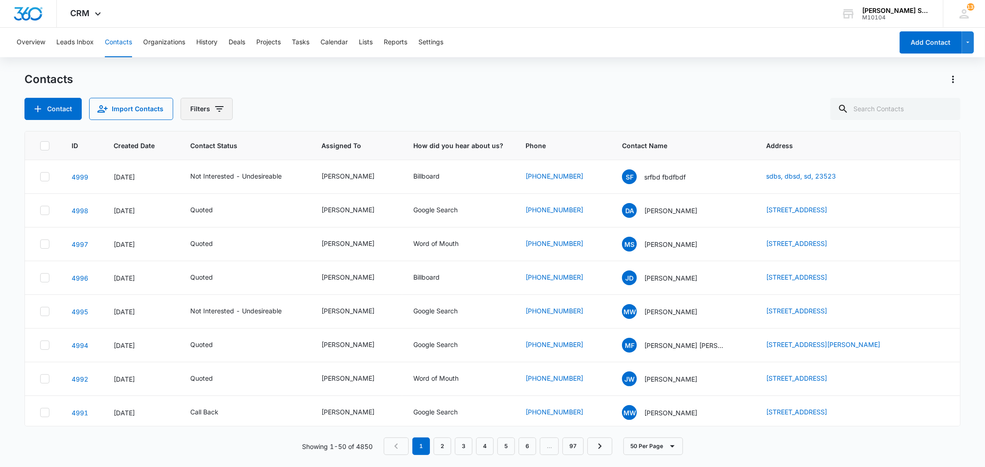
click at [214, 109] on icon "Filters" at bounding box center [219, 108] width 11 height 11
click at [289, 194] on icon "Show Status filters" at bounding box center [290, 190] width 11 height 11
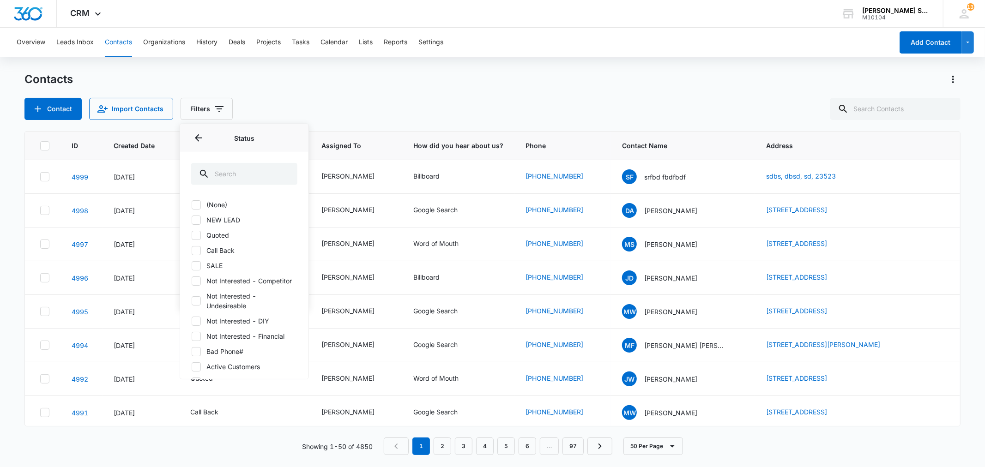
click at [201, 207] on label "(None)" at bounding box center [244, 205] width 106 height 10
click at [192, 205] on input "(None)" at bounding box center [191, 205] width 0 height 0
checkbox input "true"
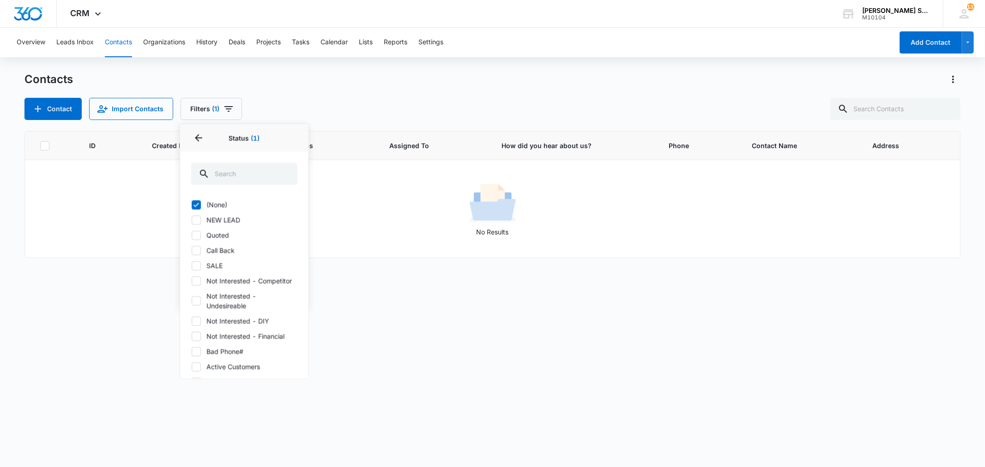
click at [198, 221] on icon at bounding box center [196, 220] width 8 height 8
click at [192, 220] on input "NEW LEAD" at bounding box center [191, 220] width 0 height 0
checkbox input "true"
click at [197, 264] on icon at bounding box center [196, 265] width 8 height 8
click at [192, 266] on input "SALE" at bounding box center [191, 266] width 0 height 0
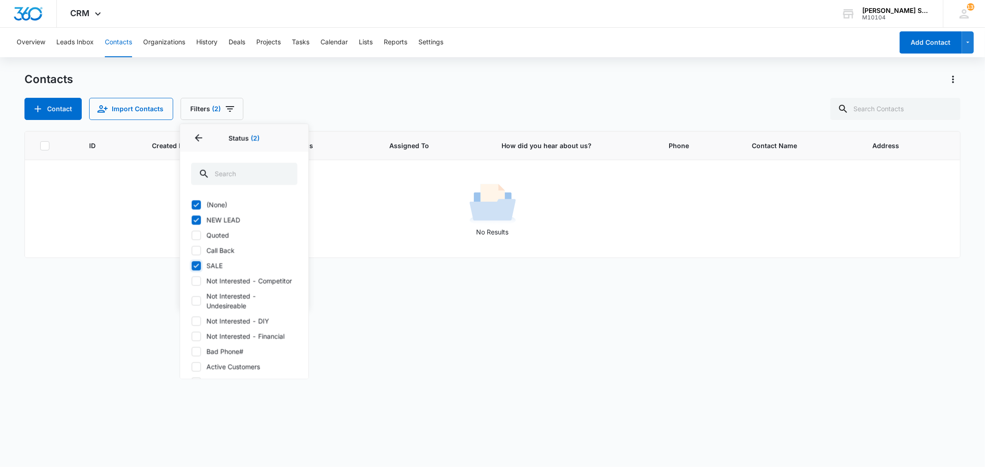
checkbox input "true"
click at [200, 206] on icon at bounding box center [196, 204] width 8 height 8
click at [192, 205] on input "(None)" at bounding box center [191, 205] width 0 height 0
checkbox input "false"
drag, startPoint x: 196, startPoint y: 223, endPoint x: 196, endPoint y: 247, distance: 24.0
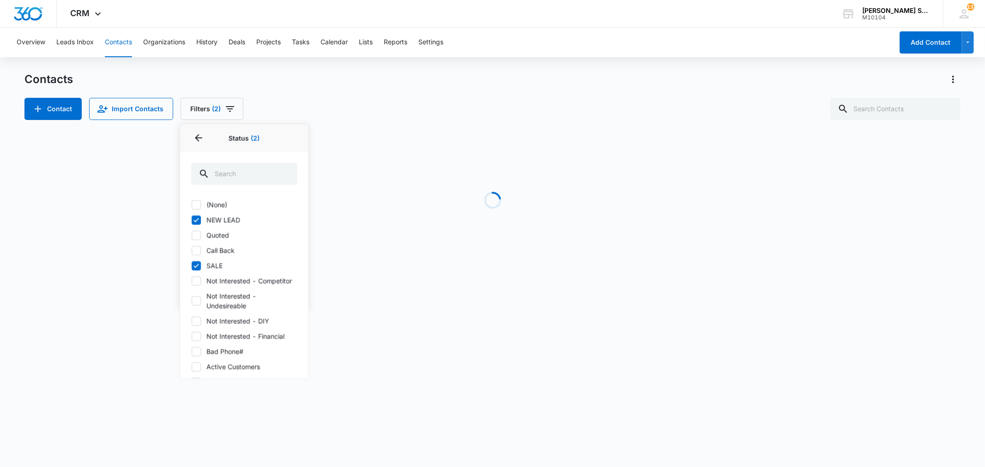
click at [196, 223] on icon at bounding box center [196, 220] width 8 height 8
click at [192, 220] on input "NEW LEAD" at bounding box center [191, 220] width 0 height 0
checkbox input "false"
click at [196, 267] on icon at bounding box center [196, 265] width 8 height 8
click at [192, 266] on input "SALE" at bounding box center [191, 266] width 0 height 0
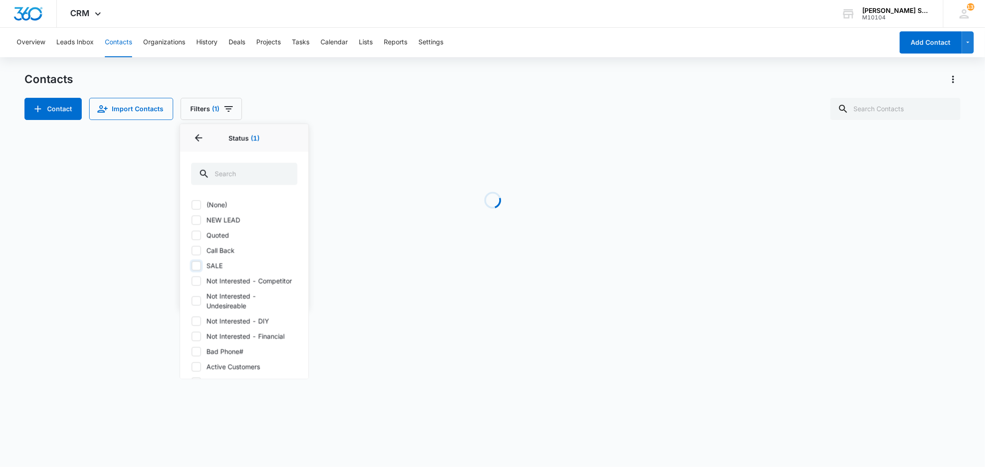
checkbox input "false"
click at [200, 140] on icon "Back" at bounding box center [198, 138] width 11 height 11
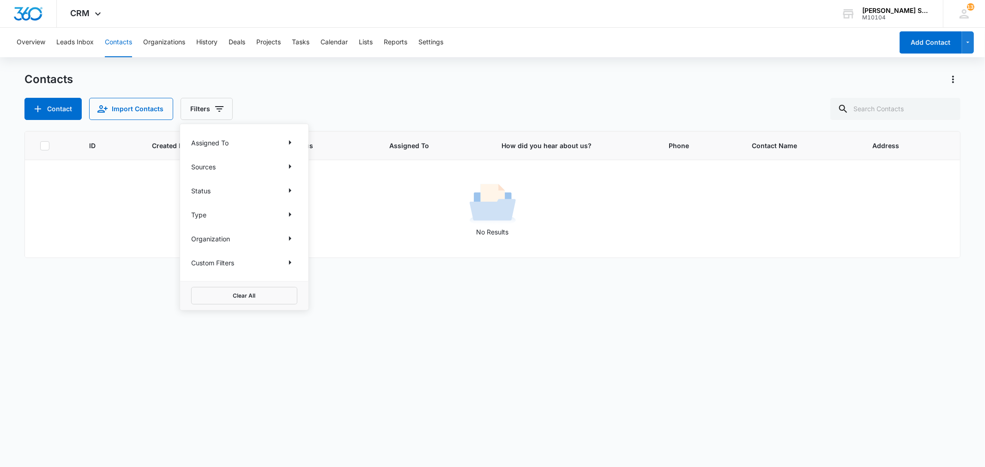
click at [282, 82] on div "Contacts" at bounding box center [492, 79] width 936 height 15
